Goal: Book appointment/travel/reservation

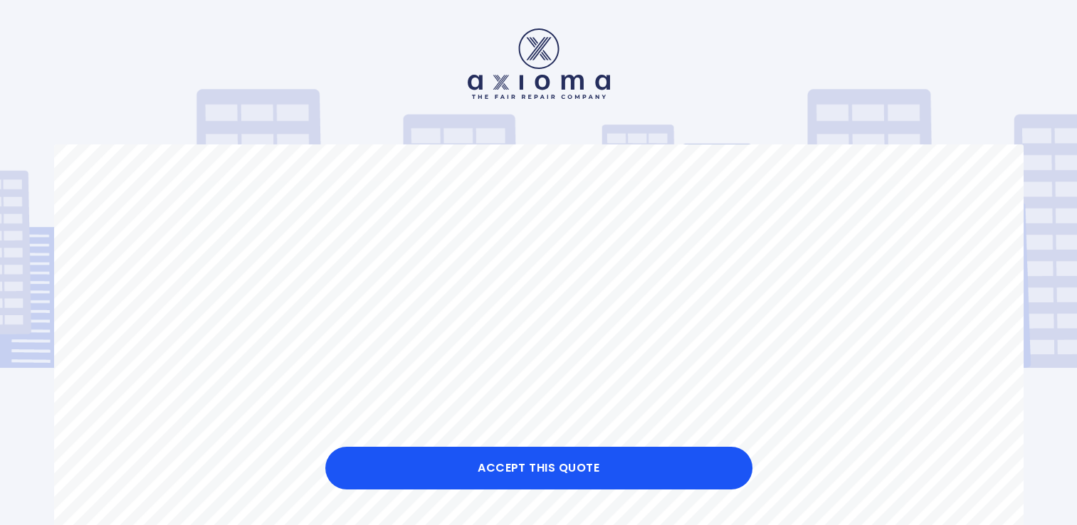
click at [520, 477] on button "Accept this Quote" at bounding box center [538, 468] width 427 height 43
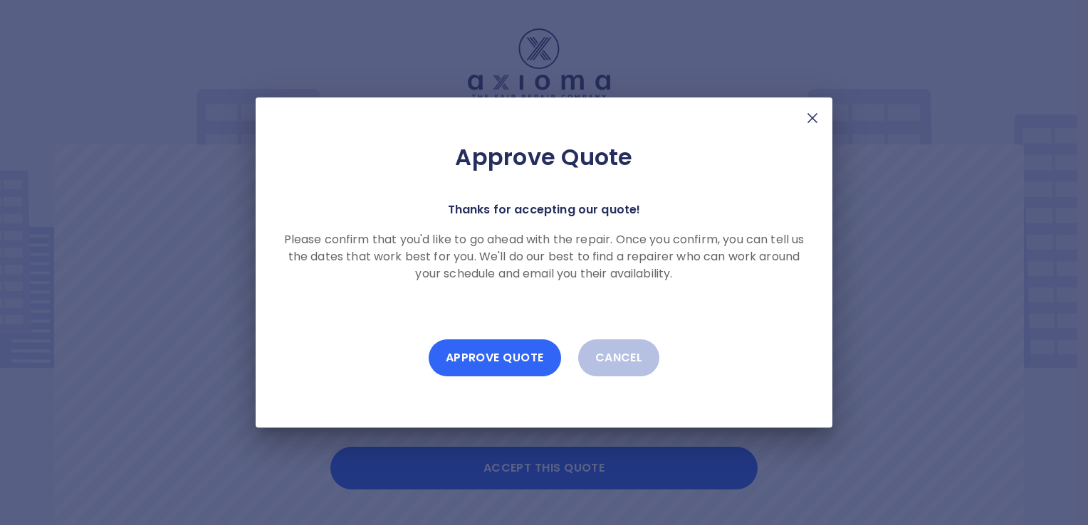
click at [498, 371] on button "Approve Quote" at bounding box center [495, 358] width 132 height 37
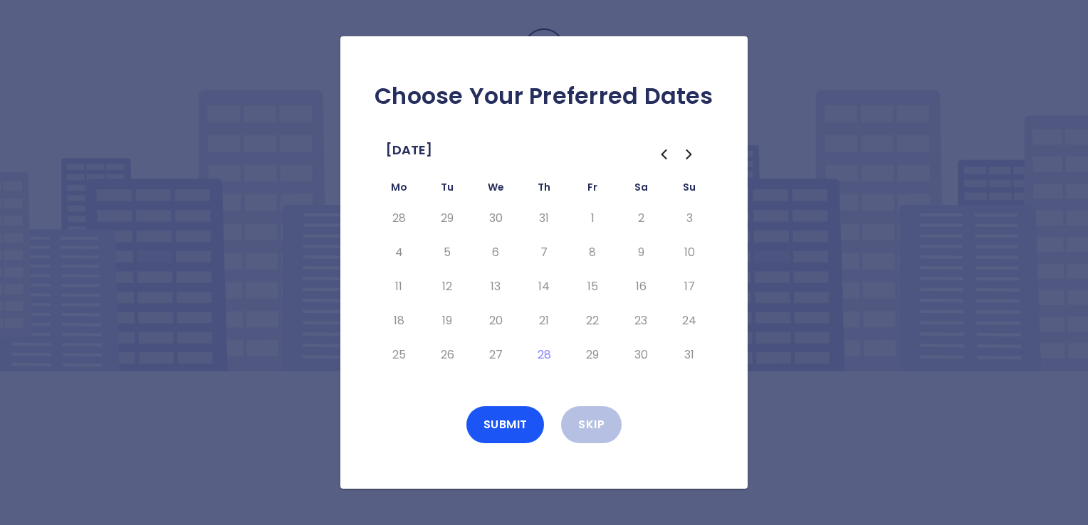
click at [688, 155] on icon "Go to the Next Month" at bounding box center [689, 154] width 17 height 17
click at [592, 217] on button "5" at bounding box center [592, 218] width 26 height 23
click at [399, 255] on button "8" at bounding box center [399, 252] width 26 height 23
click at [443, 251] on button "9" at bounding box center [447, 252] width 26 height 23
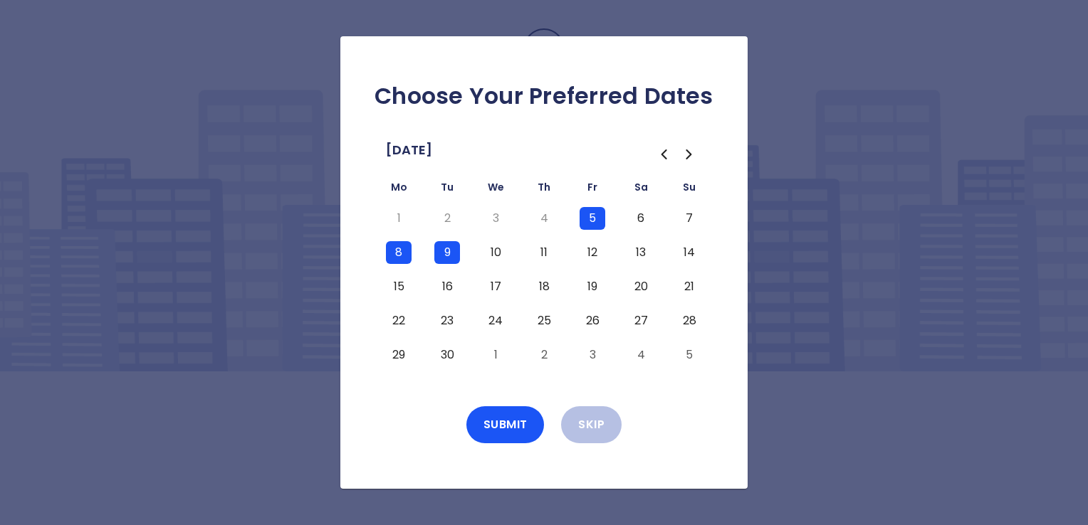
click at [497, 255] on button "10" at bounding box center [496, 252] width 26 height 23
click at [507, 424] on button "Submit" at bounding box center [505, 424] width 78 height 37
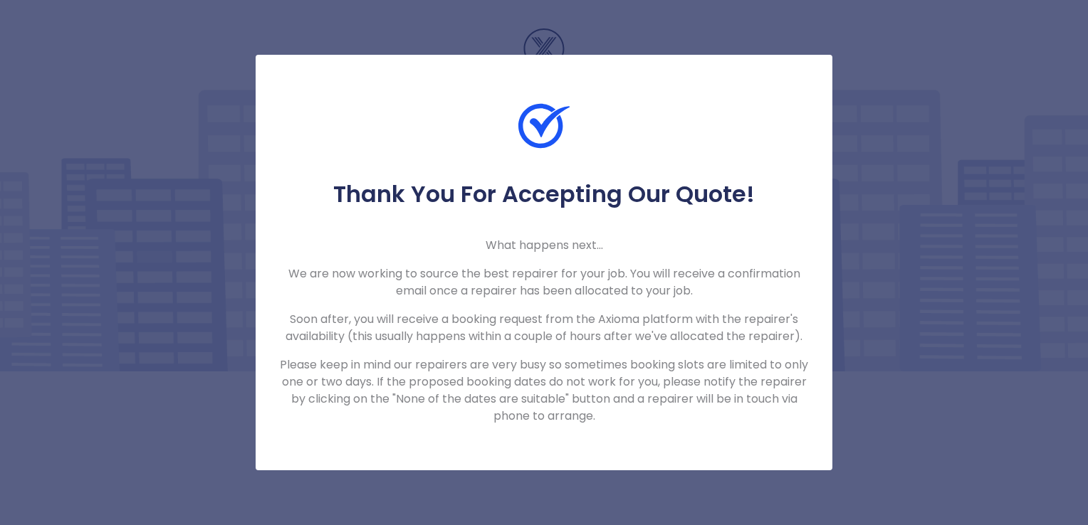
click at [510, 324] on p "Soon after, you will receive a booking request from the Axioma platform with th…" at bounding box center [543, 328] width 531 height 34
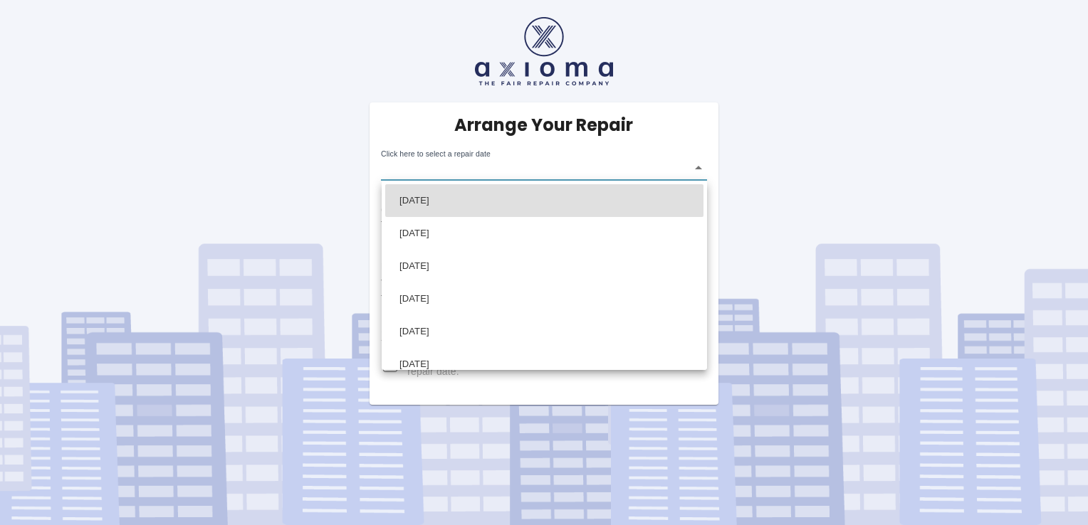
click at [695, 167] on body "Arrange Your Repair Click here to select a repair date ​ Phone Number   * 07540…" at bounding box center [544, 262] width 1088 height 525
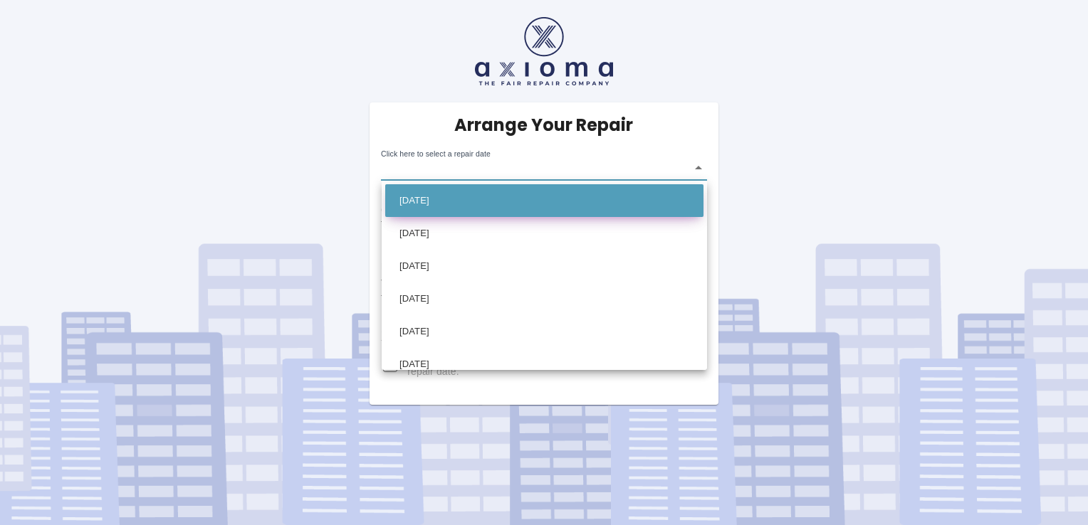
click at [527, 204] on li "Mon Sep 01 2025" at bounding box center [544, 200] width 318 height 33
type input "2025-09-01T00:00:00.000Z"
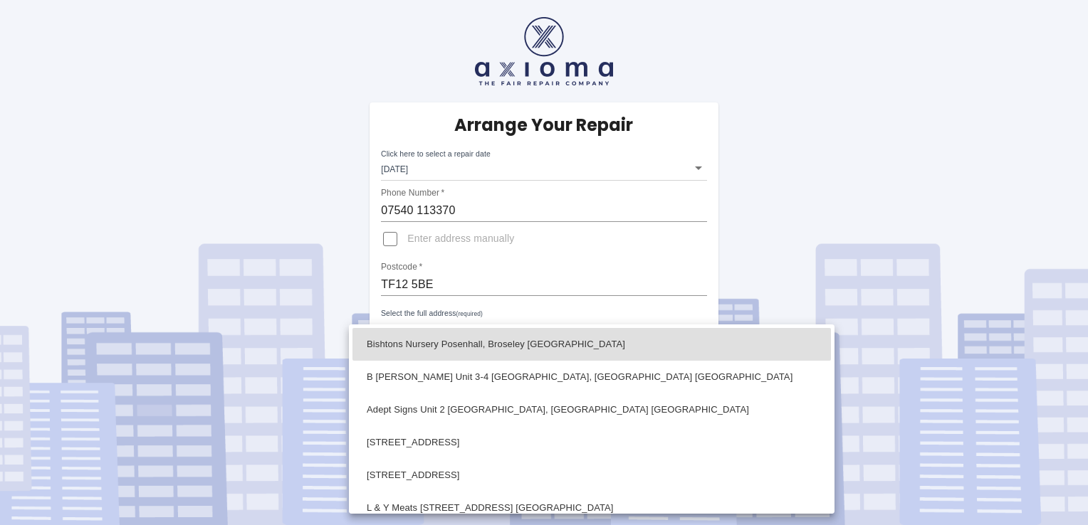
click at [694, 325] on body "Arrange Your Repair Click here to select a repair date Mon Sep 01 2025 2025-09-…" at bounding box center [544, 262] width 1088 height 525
click at [389, 238] on div at bounding box center [544, 262] width 1088 height 525
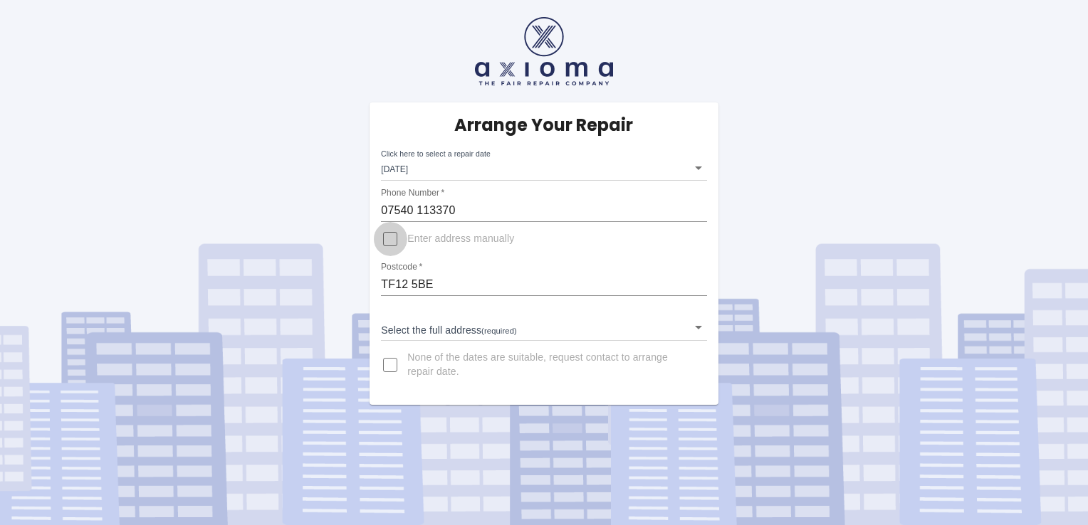
click at [391, 236] on input "Enter address manually" at bounding box center [390, 239] width 34 height 34
checkbox input "true"
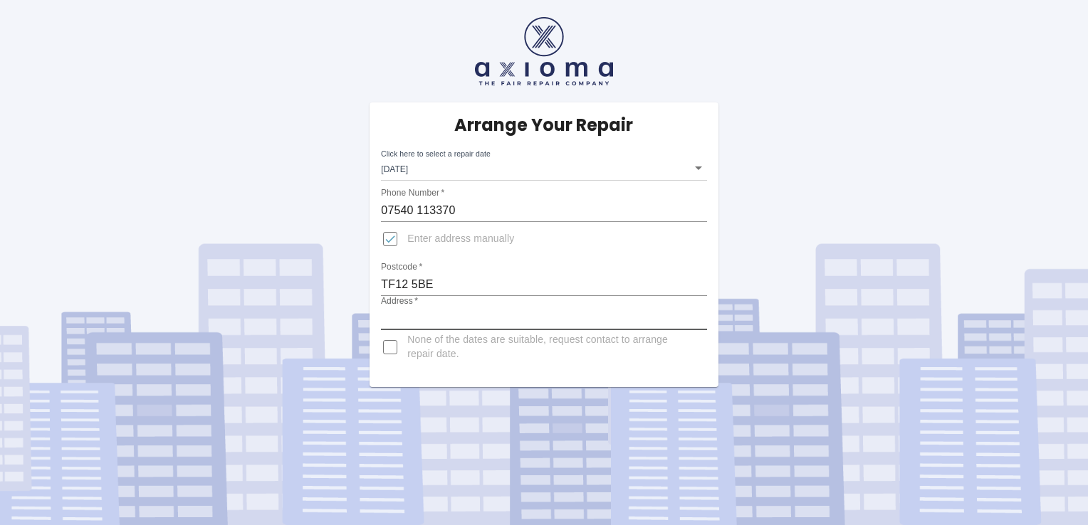
click at [399, 312] on input "Address   *" at bounding box center [543, 319] width 325 height 23
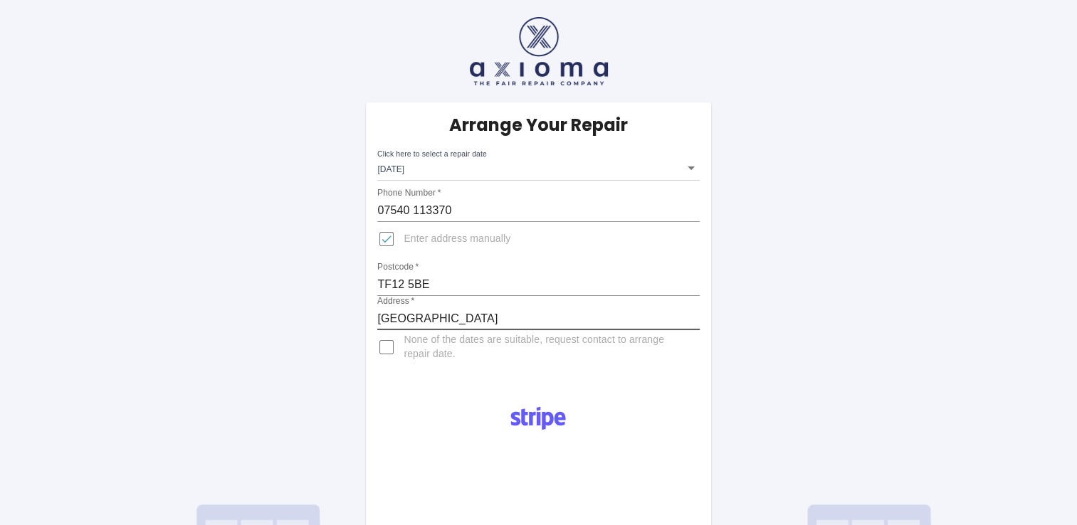
click at [379, 322] on input "little posenhall farm" at bounding box center [538, 319] width 322 height 23
click at [411, 317] on input "Little posenhall farm" at bounding box center [538, 319] width 322 height 23
click at [466, 315] on input "Little Posenhall farm" at bounding box center [538, 319] width 322 height 23
click at [487, 320] on input "Little Posenhall Farm" at bounding box center [538, 319] width 322 height 23
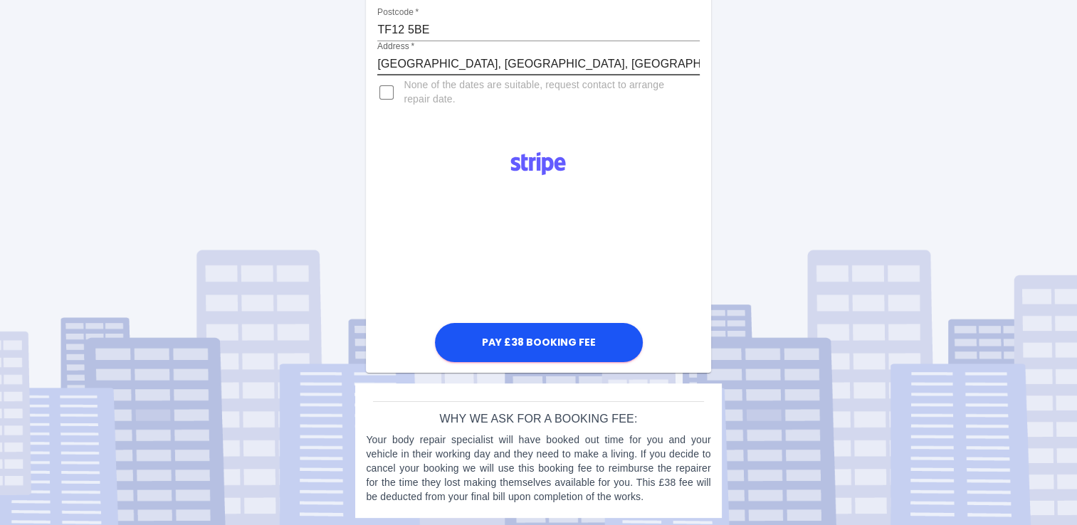
scroll to position [258, 0]
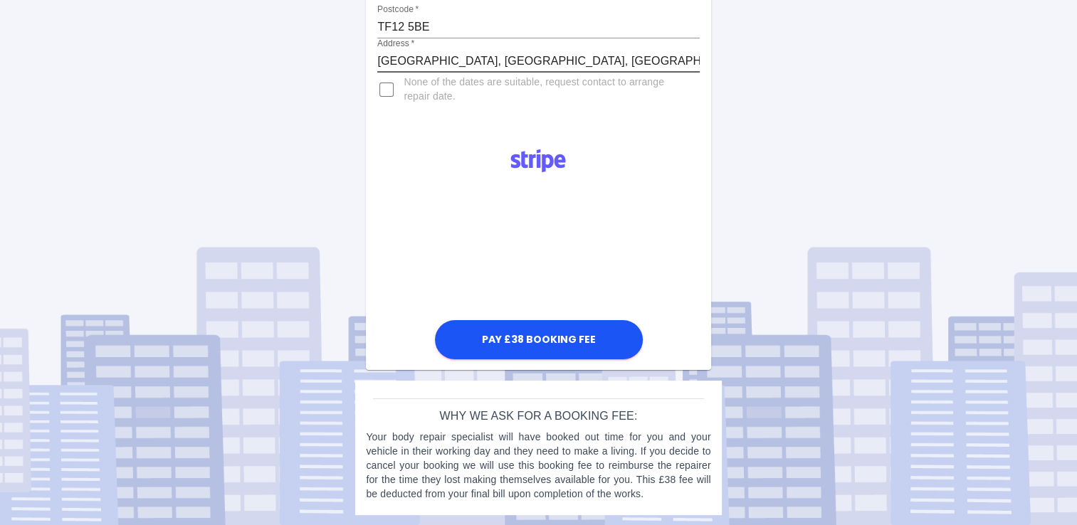
type input "Little Posenhall Farm, Benthall, Broseley"
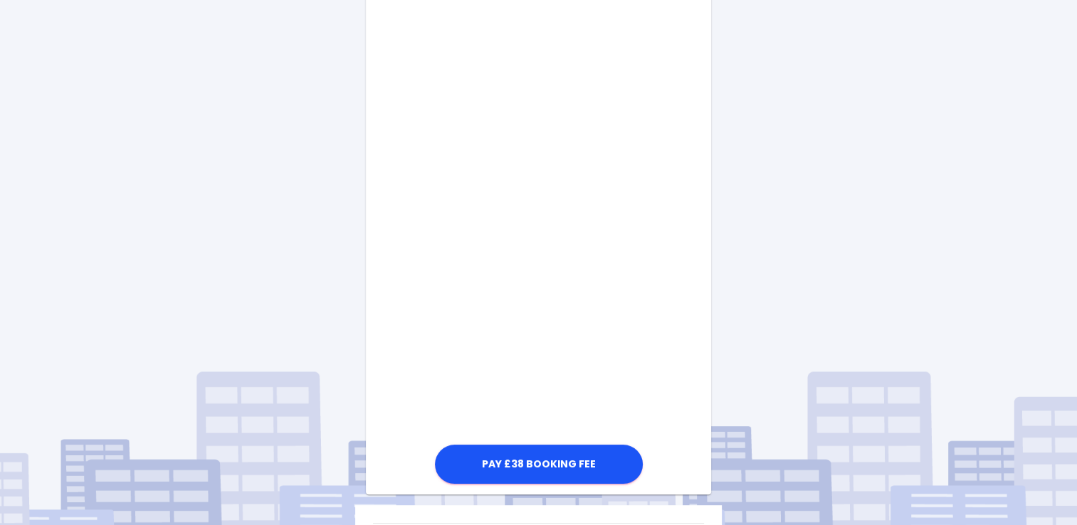
scroll to position [614, 0]
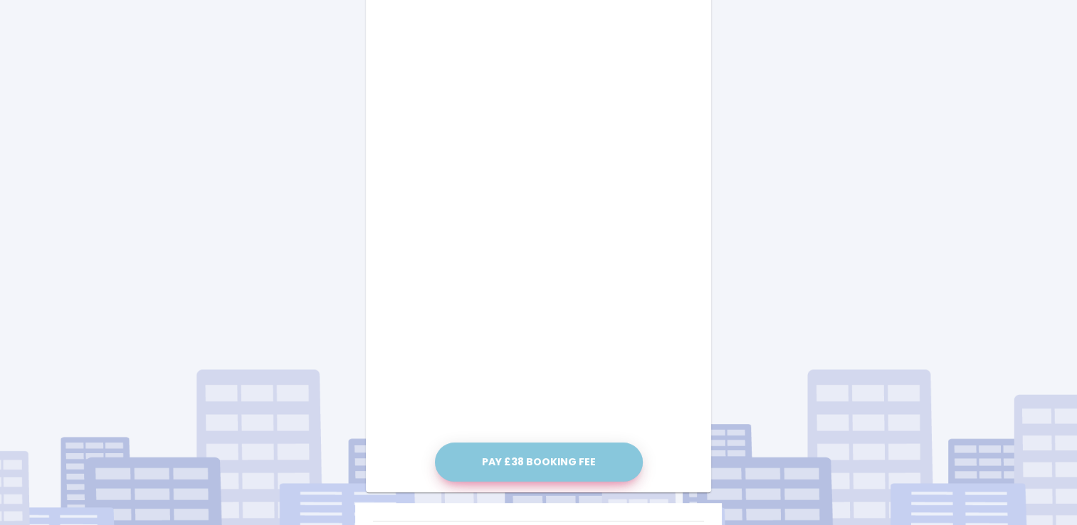
click at [527, 449] on button "Pay £38 Booking Fee" at bounding box center [539, 462] width 208 height 39
